Goal: Transaction & Acquisition: Purchase product/service

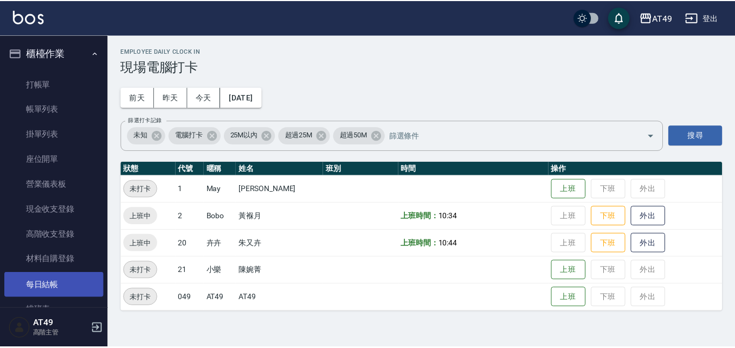
scroll to position [108, 0]
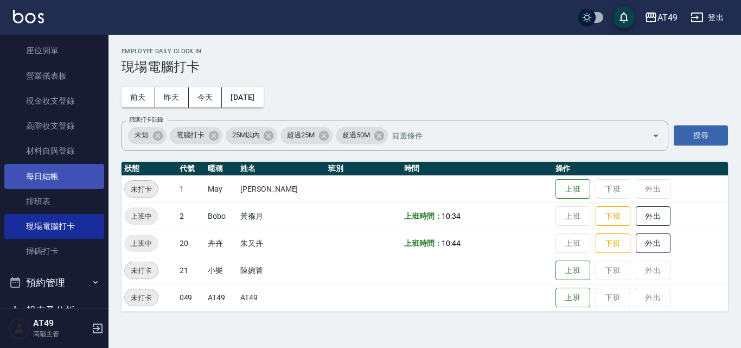
click at [36, 176] on link "每日結帳" at bounding box center [54, 176] width 100 height 25
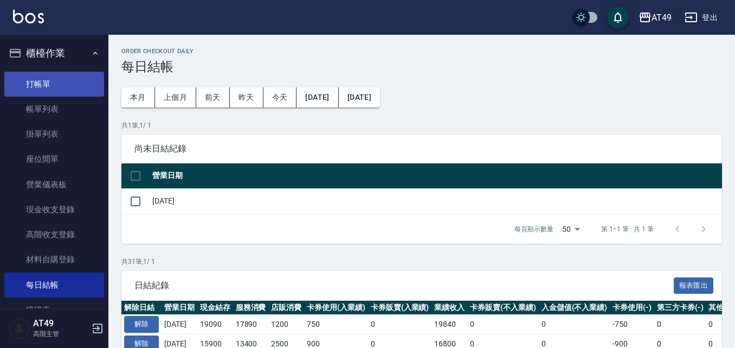
click at [66, 92] on link "打帳單" at bounding box center [54, 84] width 100 height 25
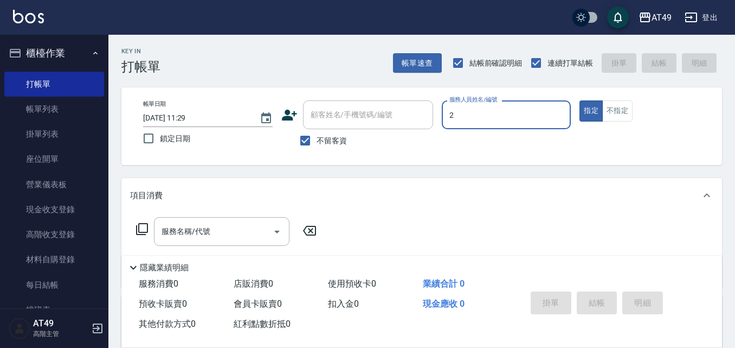
type input "2"
type button "true"
type input "Bobo-2"
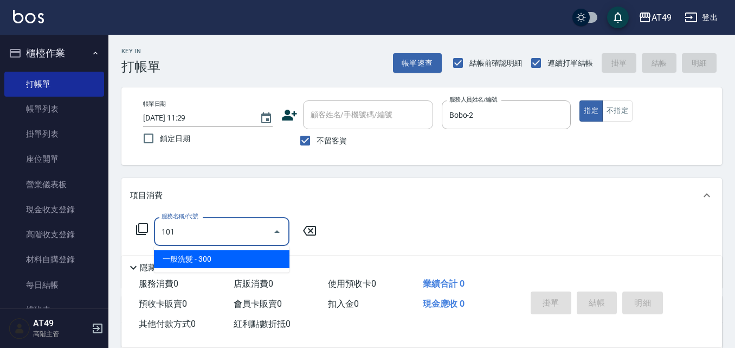
type input "一般洗髮(101)"
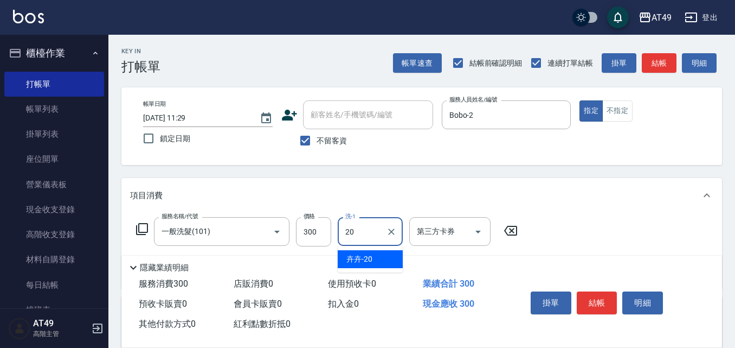
type input "卉卉-20"
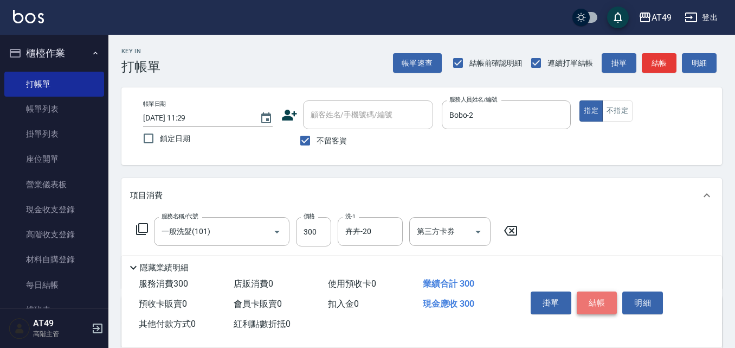
click at [592, 296] on button "結帳" at bounding box center [597, 302] width 41 height 23
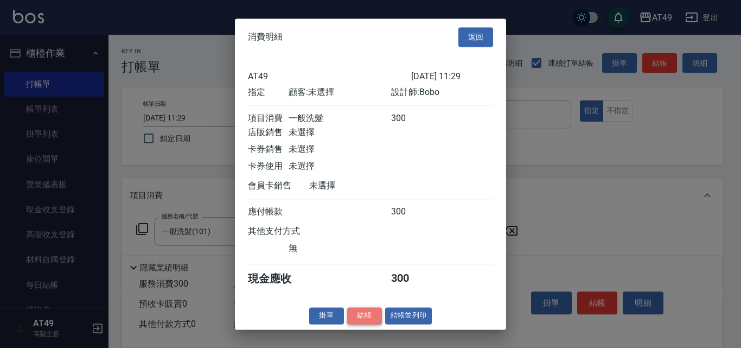
click at [364, 323] on button "結帳" at bounding box center [364, 315] width 35 height 17
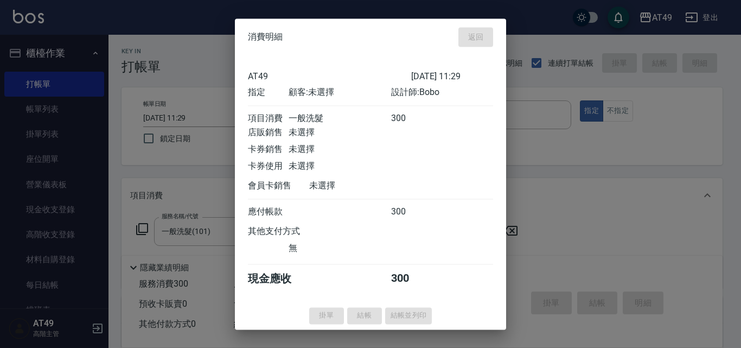
type input "[DATE] 11:51"
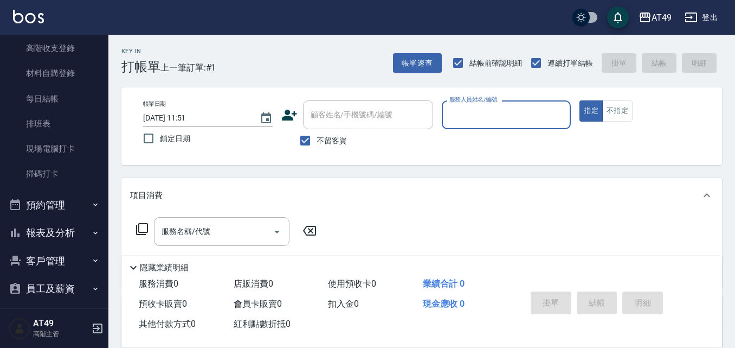
scroll to position [271, 0]
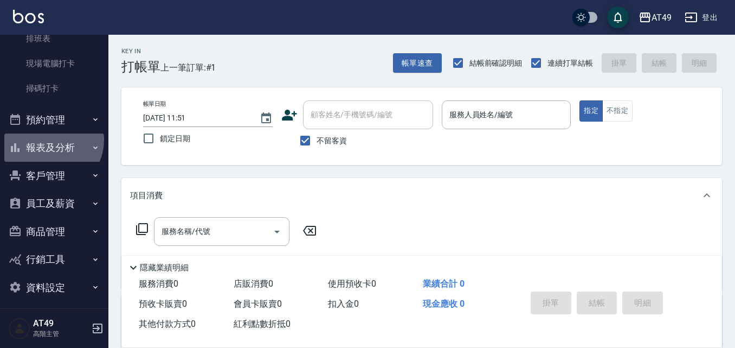
click at [47, 139] on button "報表及分析" at bounding box center [54, 147] width 100 height 28
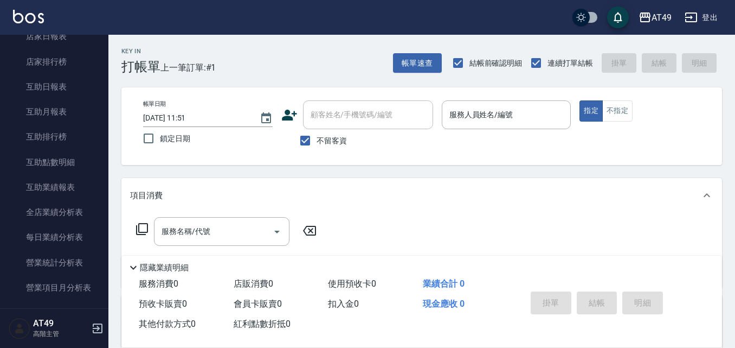
scroll to position [705, 0]
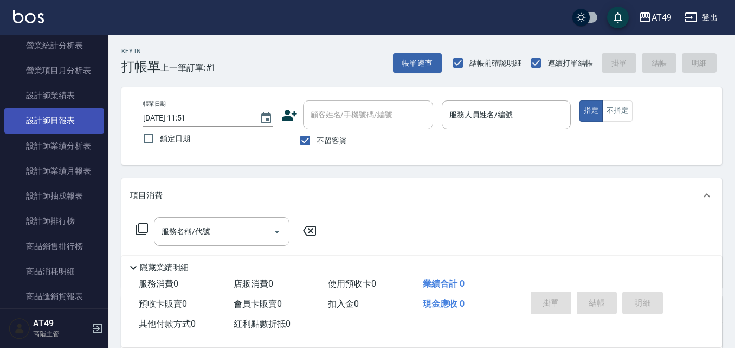
click at [62, 118] on link "設計師日報表" at bounding box center [54, 120] width 100 height 25
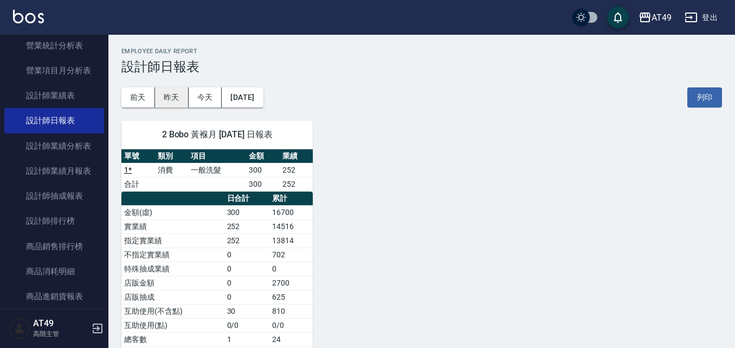
click at [177, 101] on button "昨天" at bounding box center [172, 97] width 34 height 20
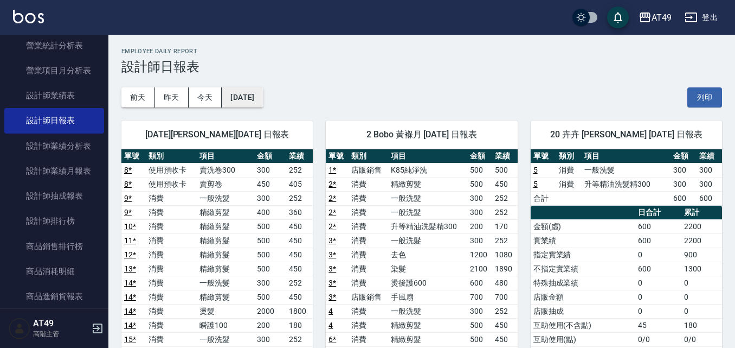
click at [263, 92] on button "[DATE]" at bounding box center [242, 97] width 41 height 20
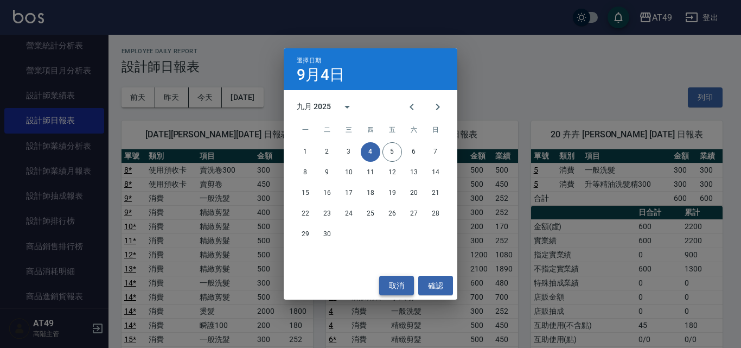
click at [388, 292] on button "取消" at bounding box center [396, 285] width 35 height 20
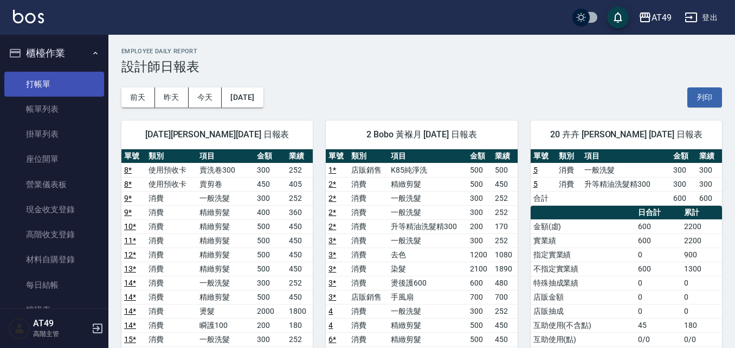
click at [39, 81] on link "打帳單" at bounding box center [54, 84] width 100 height 25
